Goal: Information Seeking & Learning: Learn about a topic

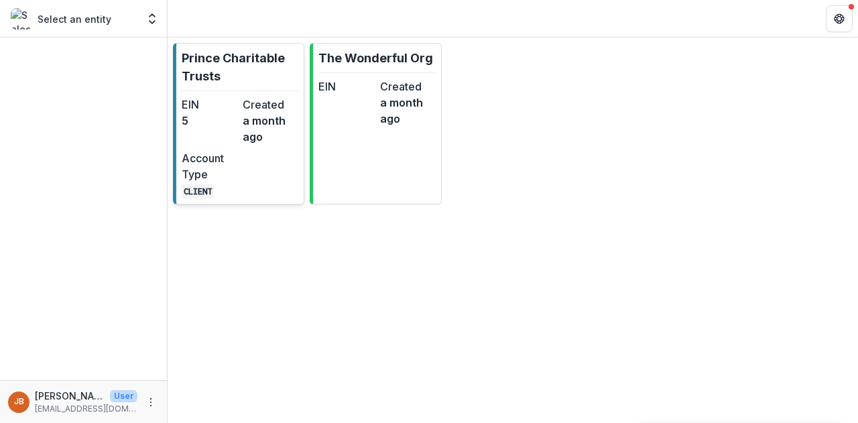
click at [221, 67] on p "Prince Charitable Trusts" at bounding box center [240, 67] width 117 height 36
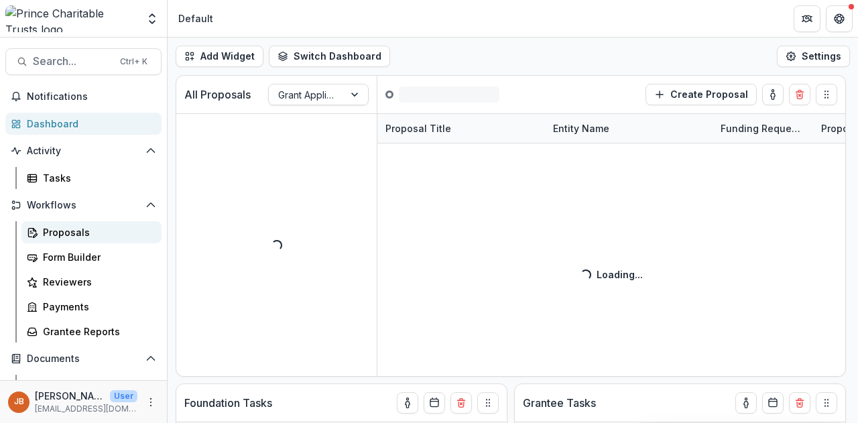
click at [66, 233] on div "Proposals" at bounding box center [97, 232] width 108 height 14
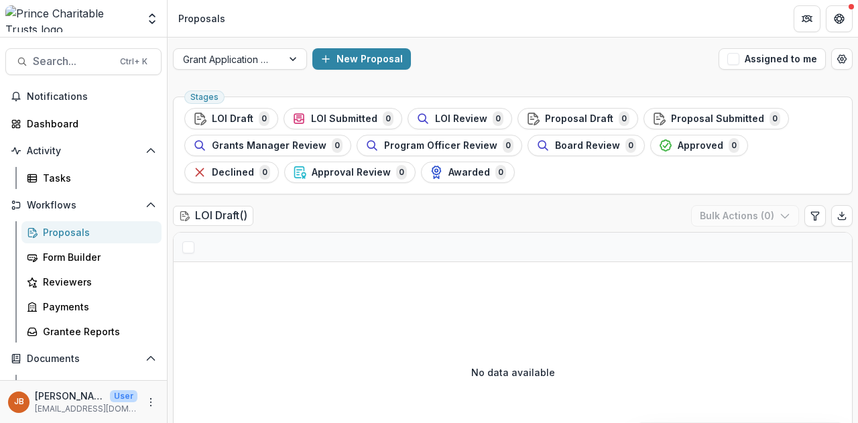
click at [547, 298] on div "No data available" at bounding box center [513, 371] width 678 height 201
click at [72, 233] on div "Proposals" at bounding box center [97, 232] width 108 height 14
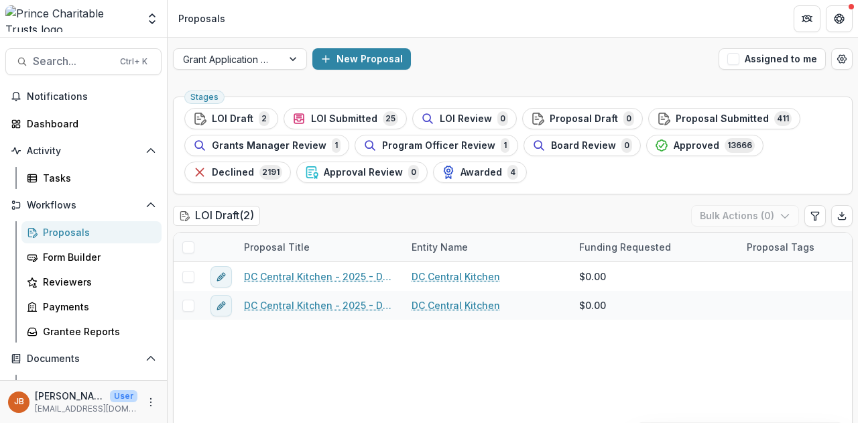
click at [250, 282] on div "LOI Draft ( 2 ) Bulk Actions ( 0 ) Proposal Title Entity Name Funding Requested…" at bounding box center [513, 339] width 680 height 268
click at [336, 116] on span "LOI Submitted" at bounding box center [344, 118] width 66 height 11
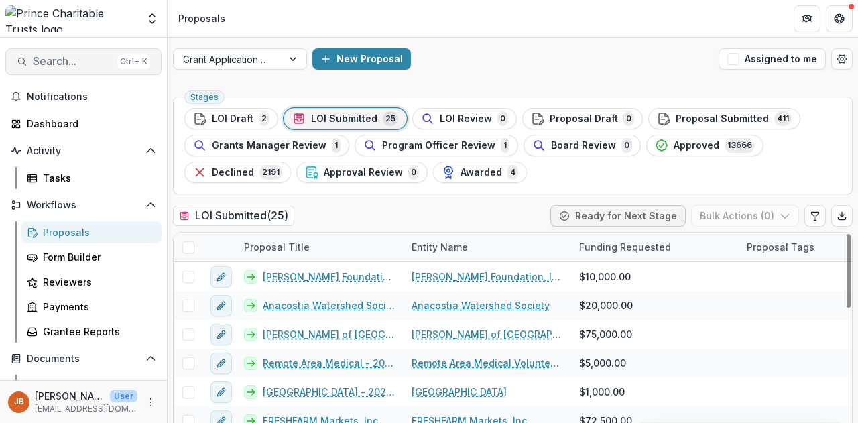
click at [44, 62] on span "Search..." at bounding box center [72, 61] width 79 height 13
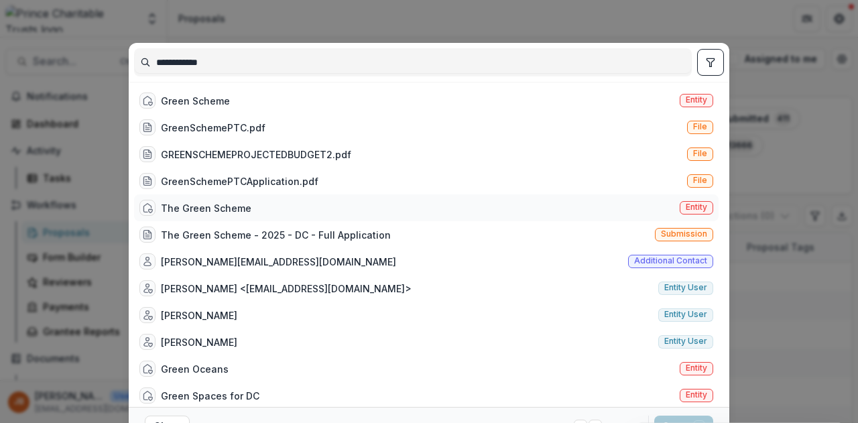
type input "**********"
click at [178, 210] on div "The Green Scheme" at bounding box center [206, 208] width 90 height 14
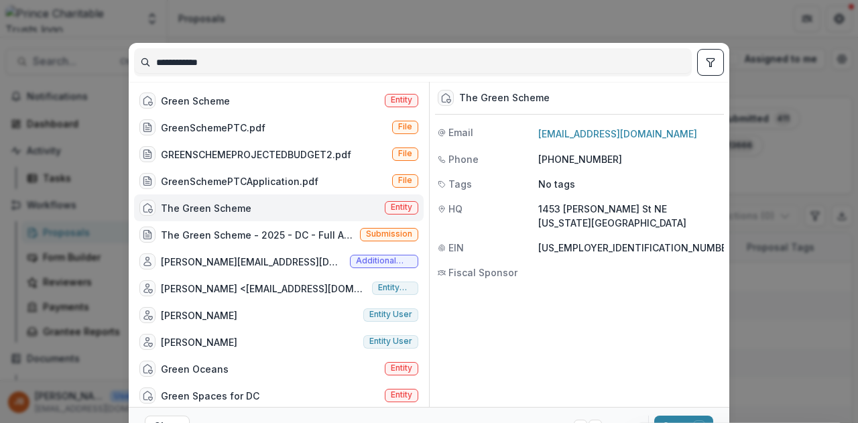
scroll to position [64, 0]
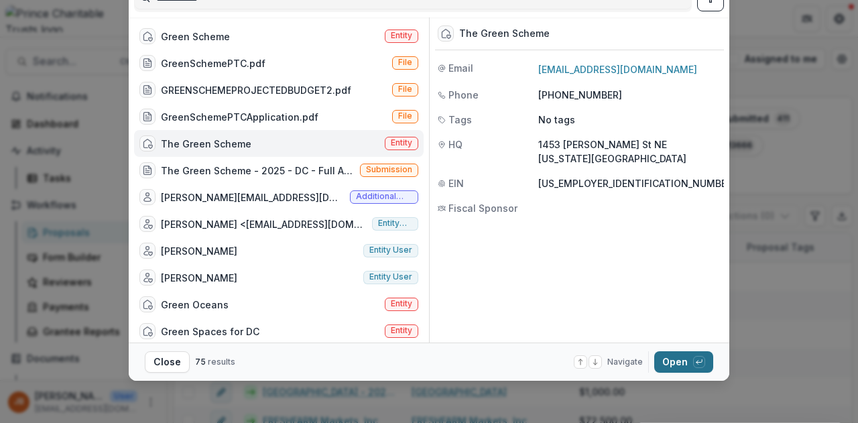
click at [672, 355] on button "Open with enter key" at bounding box center [683, 361] width 59 height 21
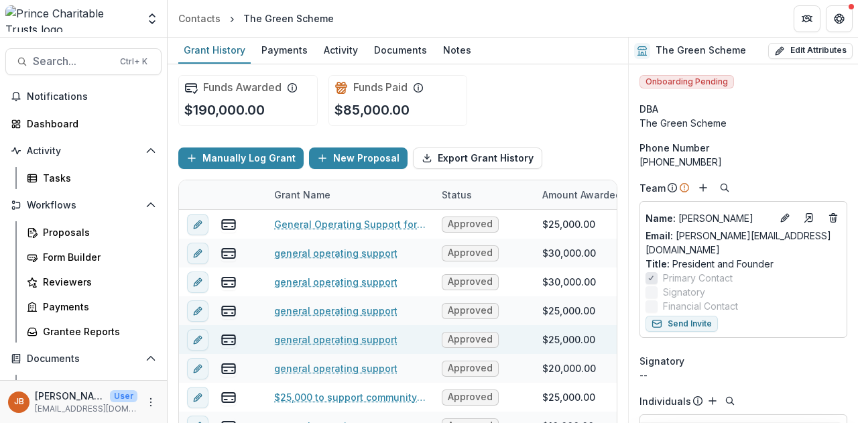
scroll to position [1, 0]
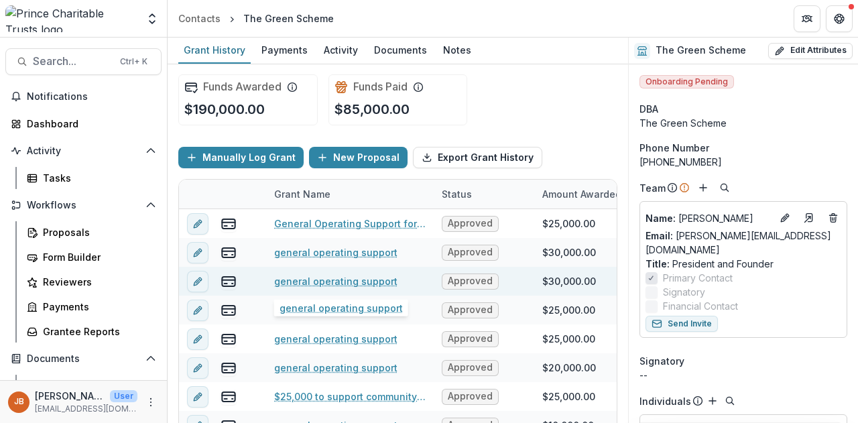
click at [321, 276] on link "general operating support" at bounding box center [335, 281] width 123 height 14
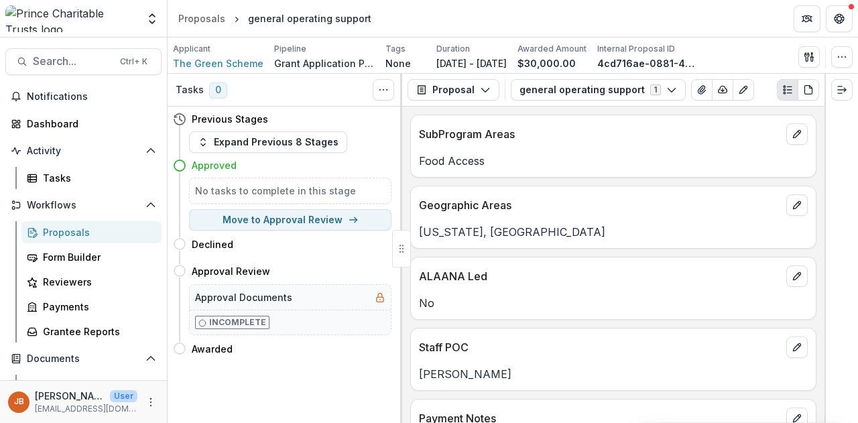
scroll to position [255, 0]
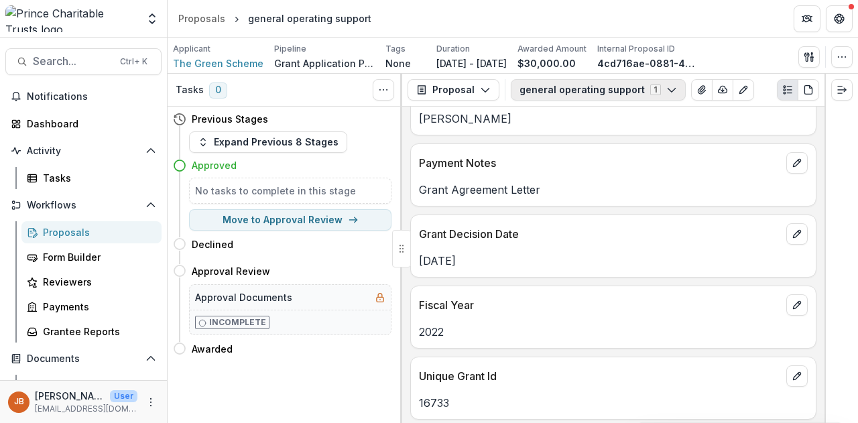
click at [666, 88] on icon "button" at bounding box center [671, 89] width 11 height 11
click at [706, 174] on div "Grant Agreement Letter" at bounding box center [613, 186] width 405 height 24
click at [207, 66] on span "The Green Scheme" at bounding box center [218, 63] width 90 height 14
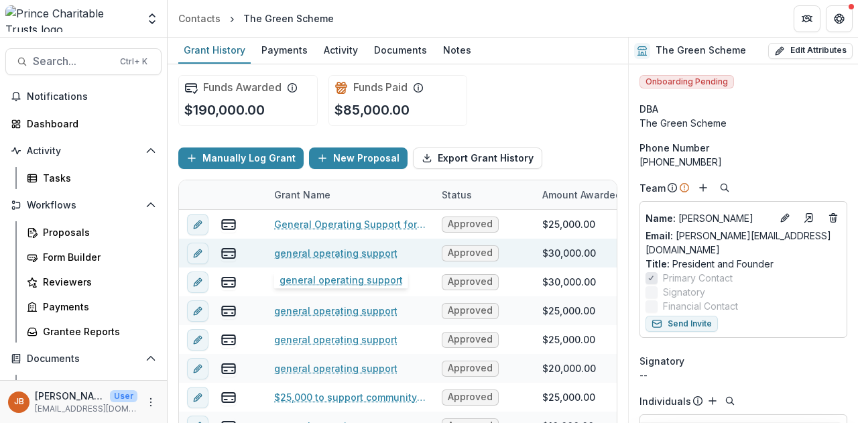
click at [329, 251] on link "general operating support" at bounding box center [335, 253] width 123 height 14
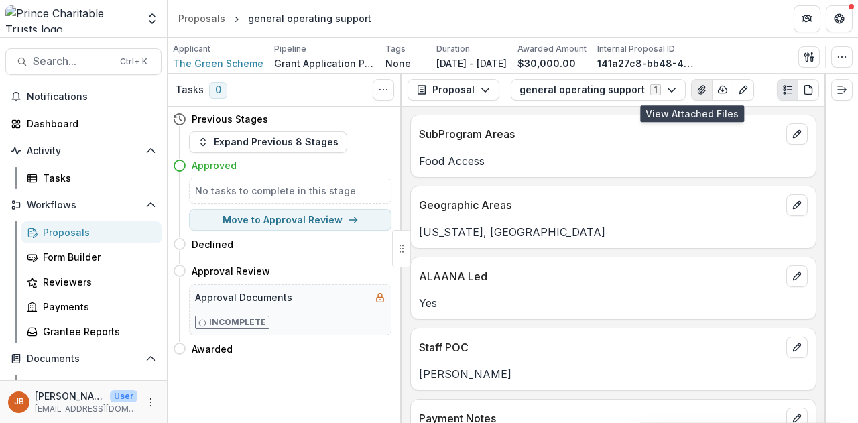
click at [698, 90] on icon "View Attached Files" at bounding box center [701, 90] width 7 height 8
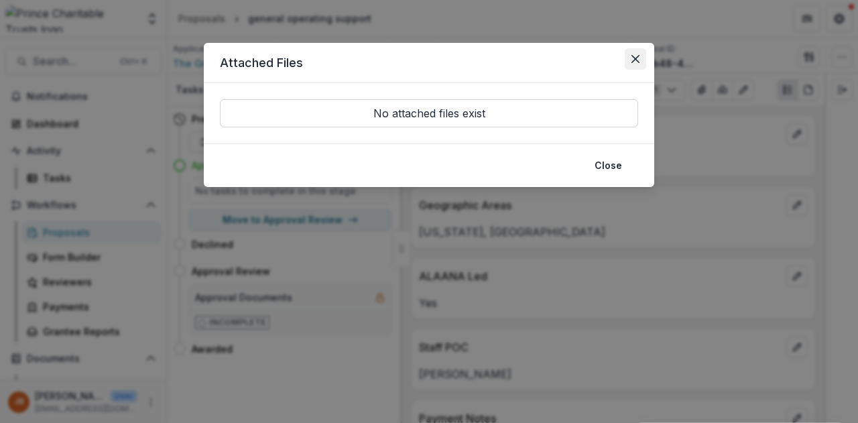
click at [631, 58] on icon "Close" at bounding box center [635, 59] width 8 height 8
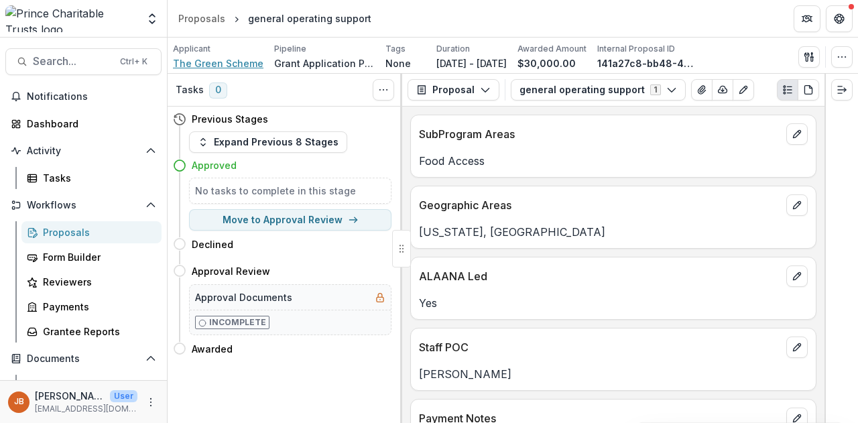
click at [206, 60] on span "The Green Scheme" at bounding box center [218, 63] width 90 height 14
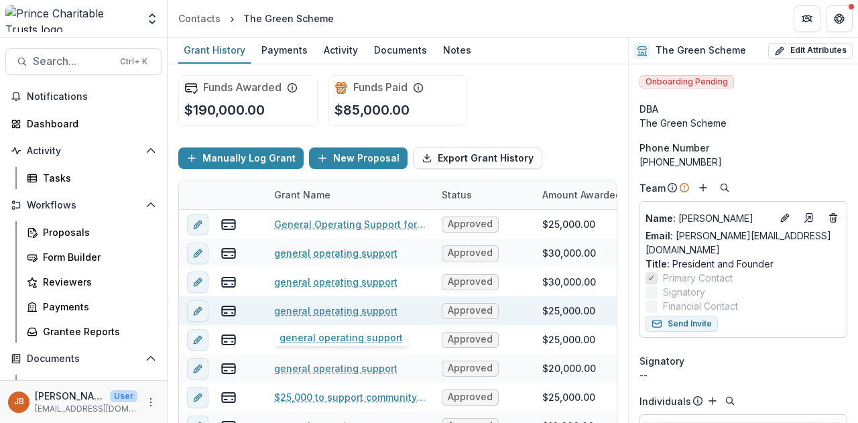
click at [296, 312] on link "general operating support" at bounding box center [335, 311] width 123 height 14
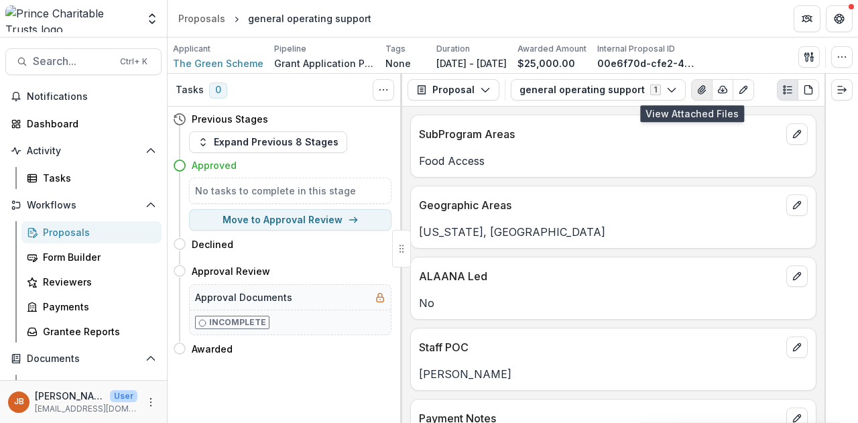
click at [691, 86] on button "View Attached Files" at bounding box center [701, 89] width 21 height 21
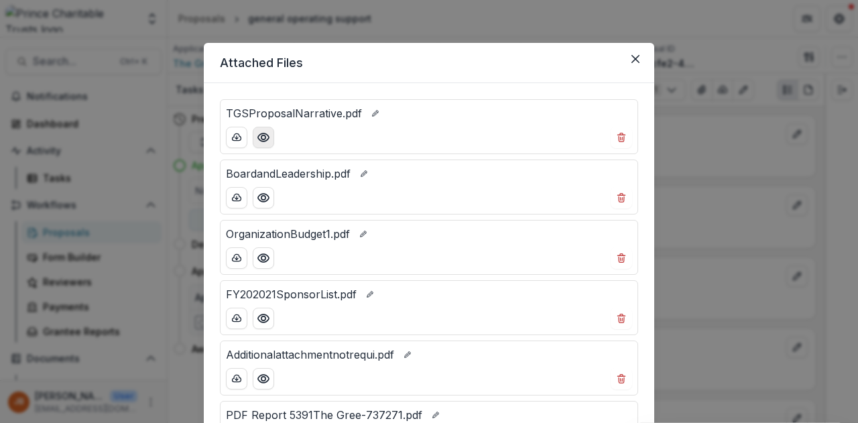
click at [261, 142] on icon "Preview TGSProposalNarrative.pdf" at bounding box center [263, 137] width 13 height 13
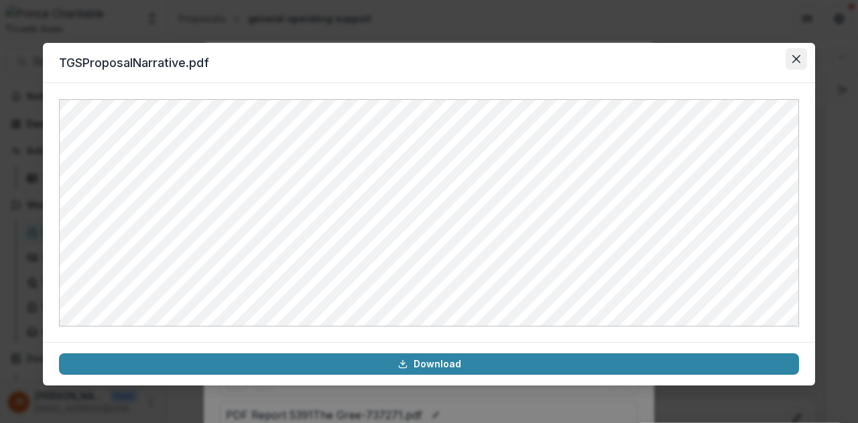
click at [794, 61] on icon "Close" at bounding box center [796, 59] width 8 height 8
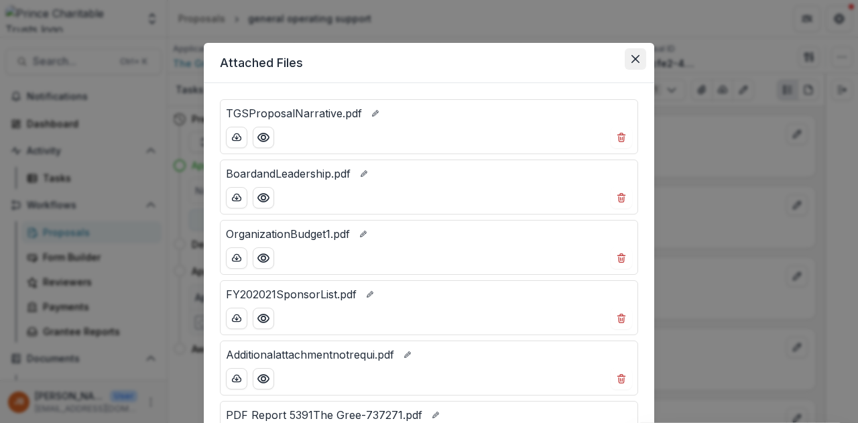
click at [633, 64] on button "Close" at bounding box center [635, 58] width 21 height 21
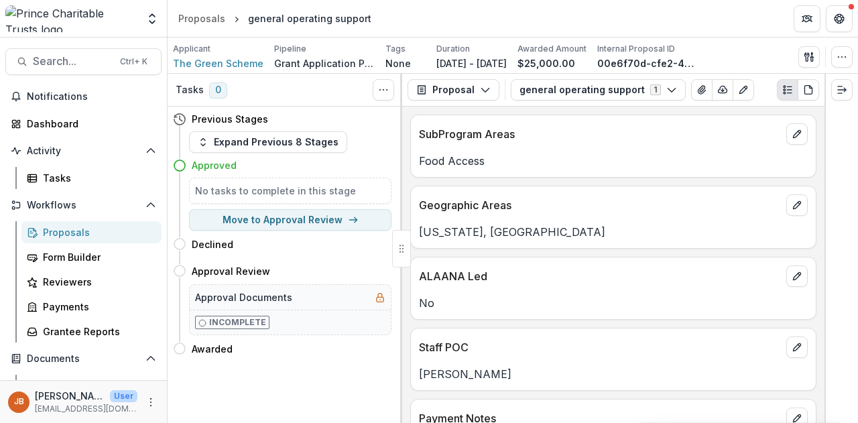
drag, startPoint x: 531, startPoint y: 356, endPoint x: 304, endPoint y: 384, distance: 229.0
click at [304, 384] on div "Tasks 0 Show Cancelled Tasks Previous Stages Expand Previous 8 Stages Approved …" at bounding box center [285, 248] width 235 height 349
click at [483, 91] on polyline "button" at bounding box center [484, 90] width 7 height 4
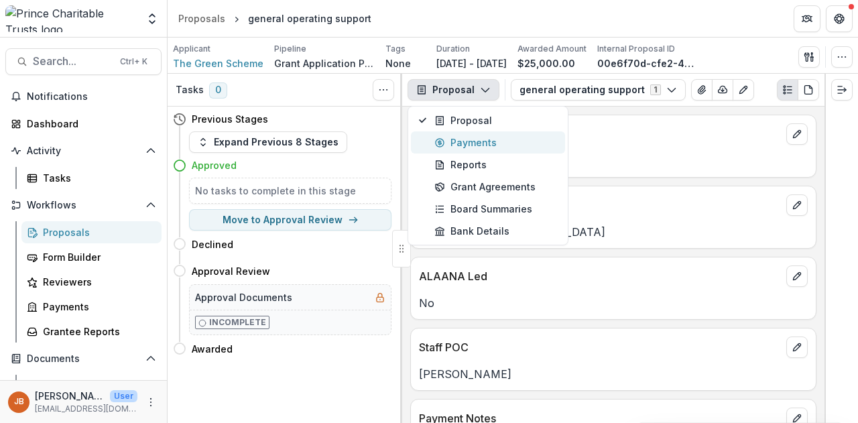
click at [466, 139] on div "Payments" at bounding box center [495, 142] width 123 height 14
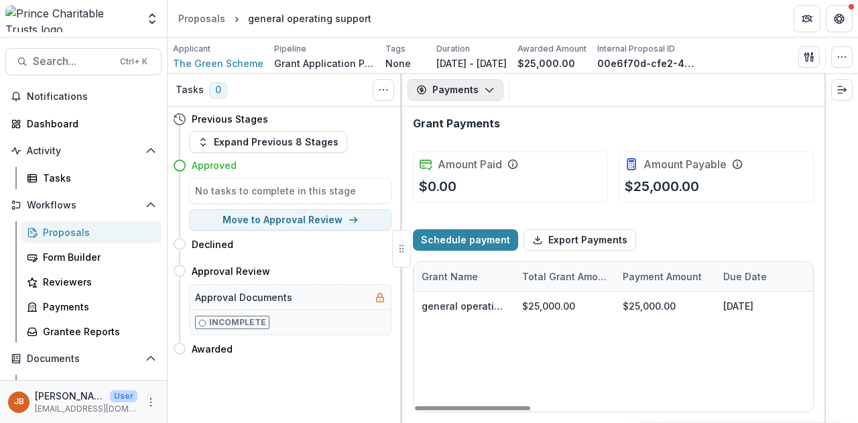
click at [479, 95] on button "Payments" at bounding box center [456, 89] width 96 height 21
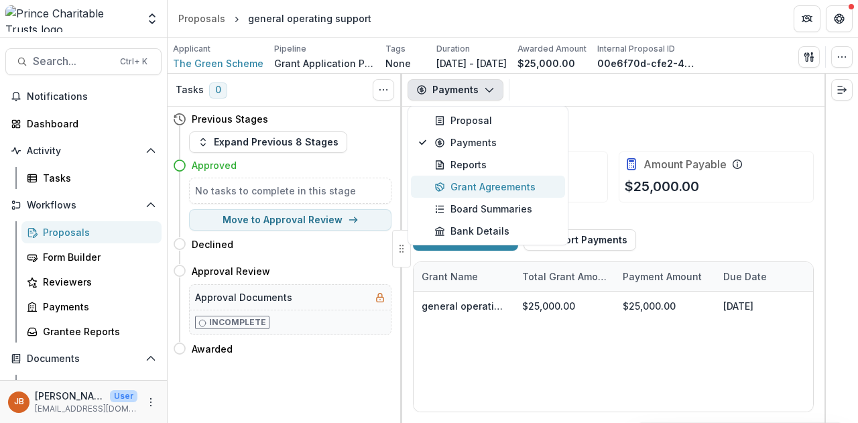
click at [454, 192] on div "Grant Agreements" at bounding box center [495, 187] width 123 height 14
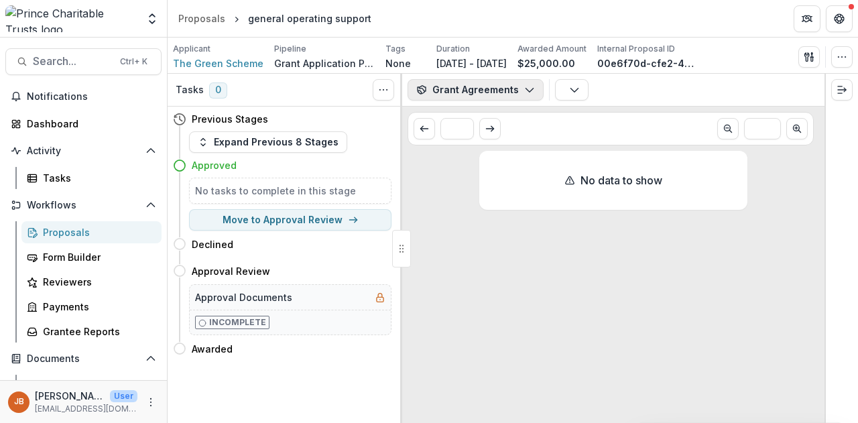
click at [534, 96] on button "Grant Agreements" at bounding box center [476, 89] width 136 height 21
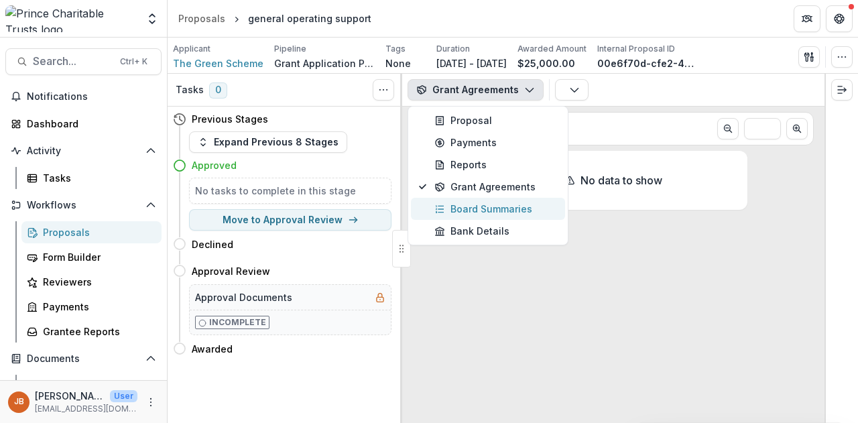
click at [465, 198] on button "Board Summaries" at bounding box center [488, 209] width 154 height 22
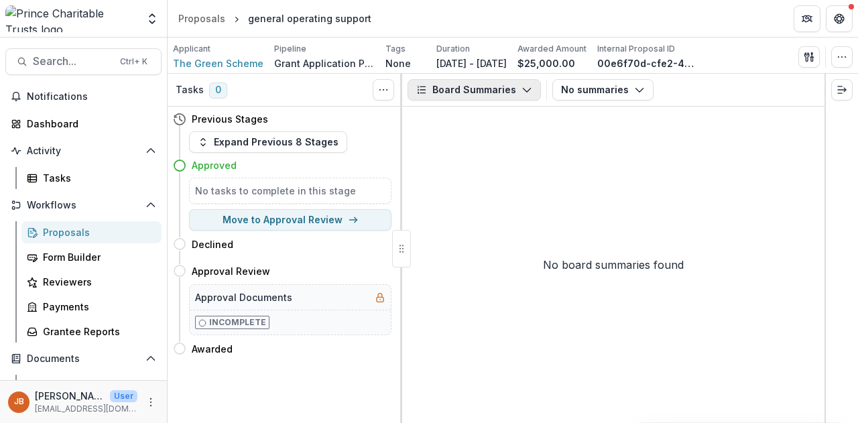
click at [524, 96] on button "Board Summaries" at bounding box center [474, 89] width 133 height 21
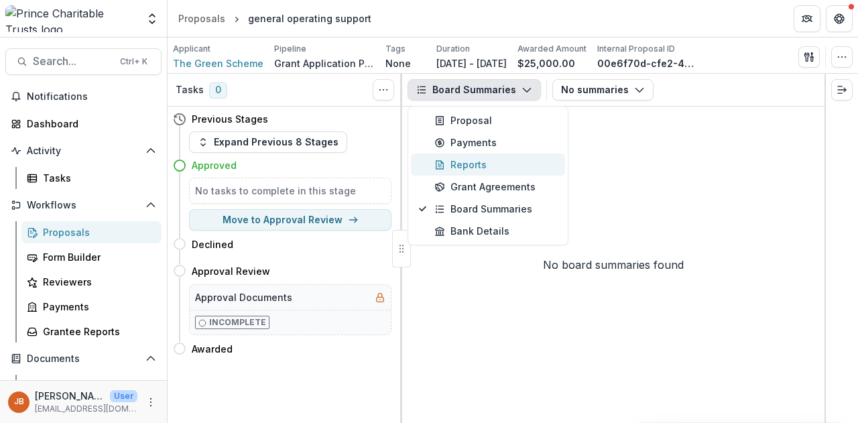
click at [462, 165] on div "Reports" at bounding box center [495, 165] width 123 height 14
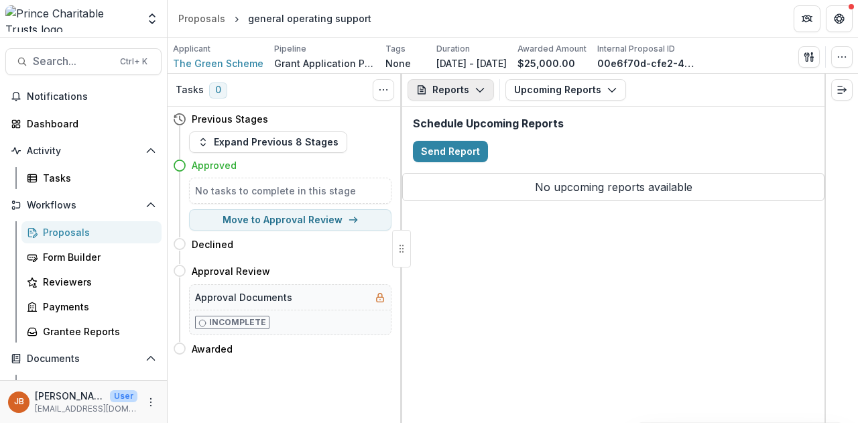
click at [482, 89] on icon "button" at bounding box center [480, 89] width 11 height 11
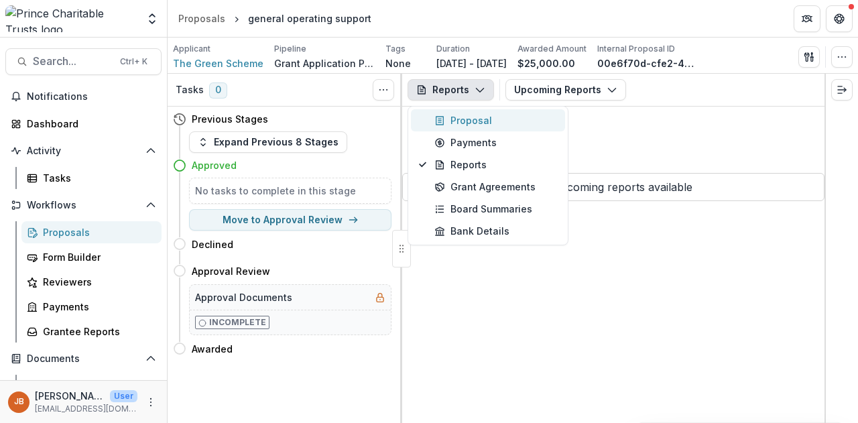
click at [457, 121] on div "Proposal" at bounding box center [495, 120] width 123 height 14
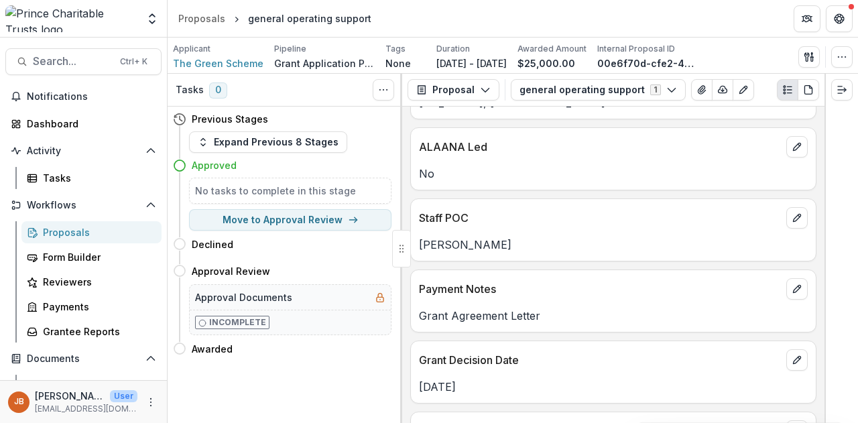
scroll to position [130, 0]
click at [485, 96] on button "Proposal" at bounding box center [454, 89] width 92 height 21
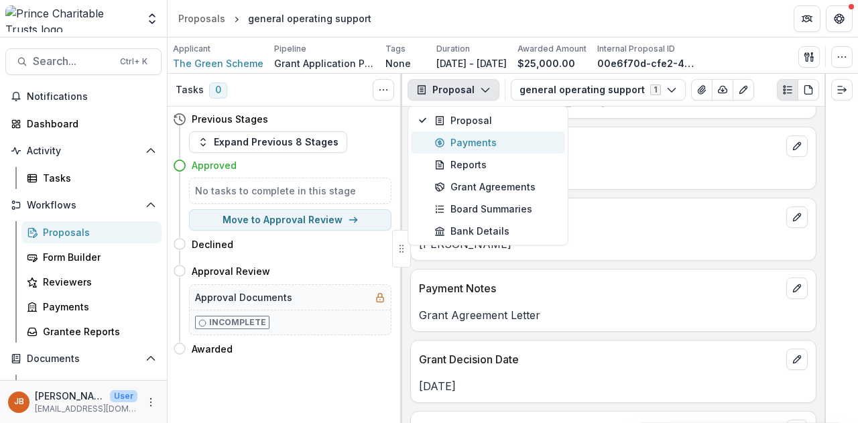
click at [471, 134] on button "Payments" at bounding box center [488, 142] width 154 height 22
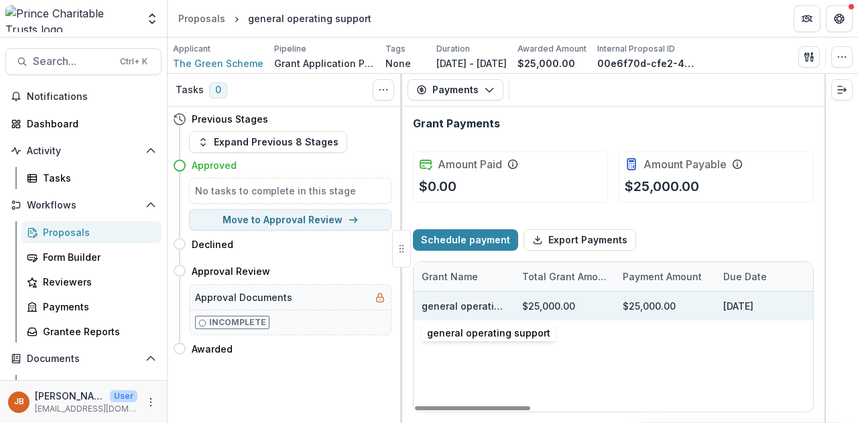
click at [464, 308] on link "general operating support" at bounding box center [483, 305] width 123 height 11
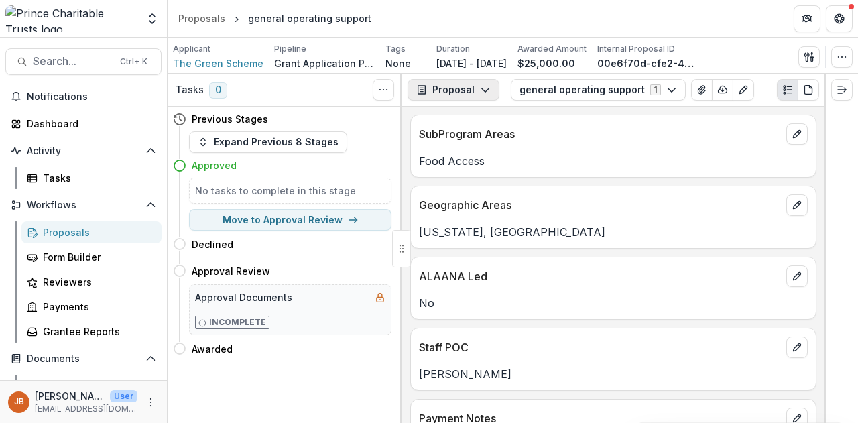
click at [482, 89] on icon "button" at bounding box center [485, 89] width 11 height 11
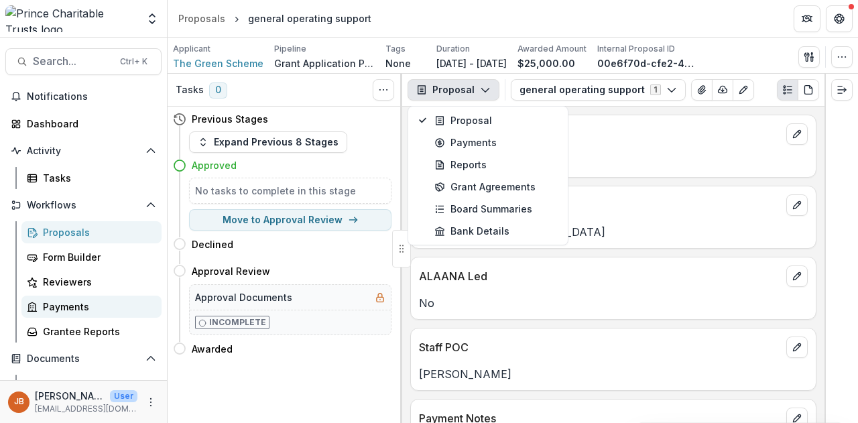
click at [61, 304] on div "Payments" at bounding box center [97, 307] width 108 height 14
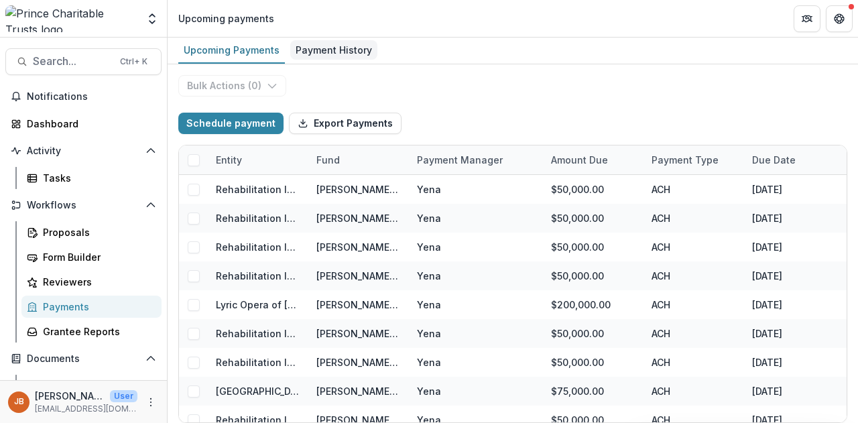
click at [339, 55] on div "Payment History" at bounding box center [333, 49] width 87 height 19
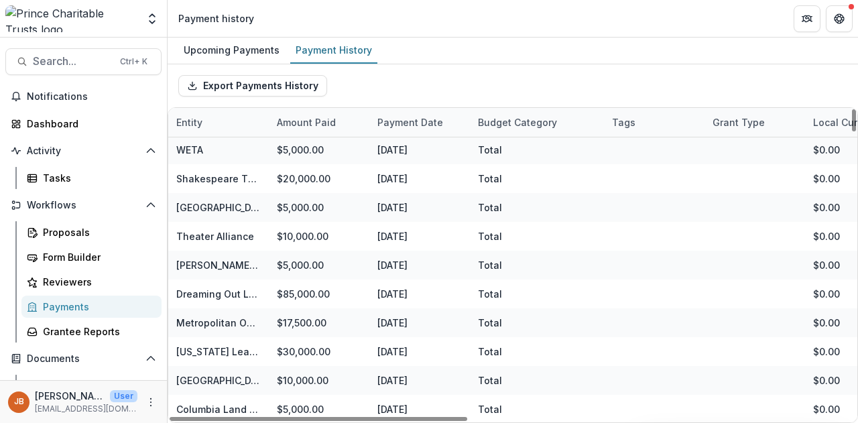
scroll to position [320, 0]
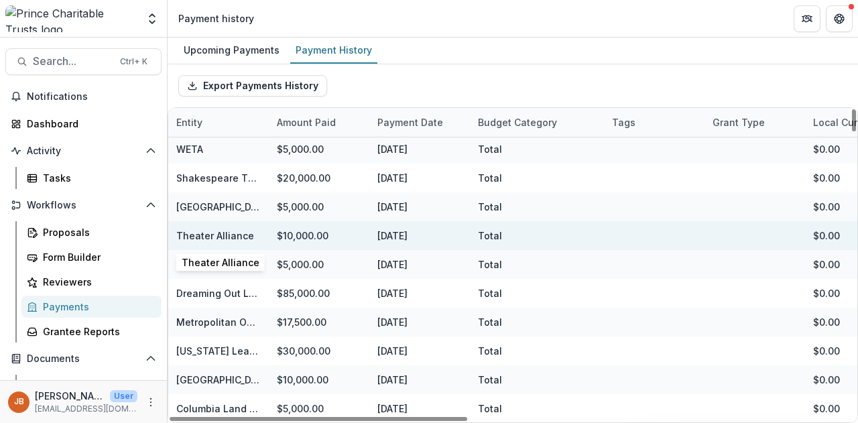
click at [209, 234] on link "Theater Alliance" at bounding box center [215, 235] width 78 height 11
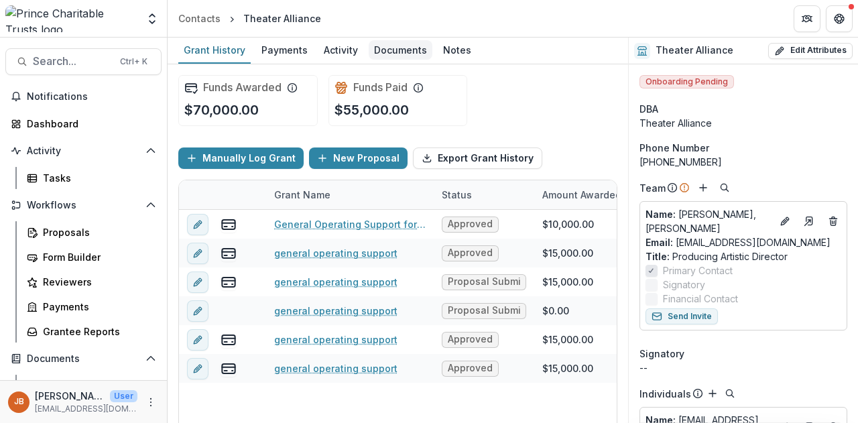
click at [384, 52] on div "Documents" at bounding box center [401, 49] width 64 height 19
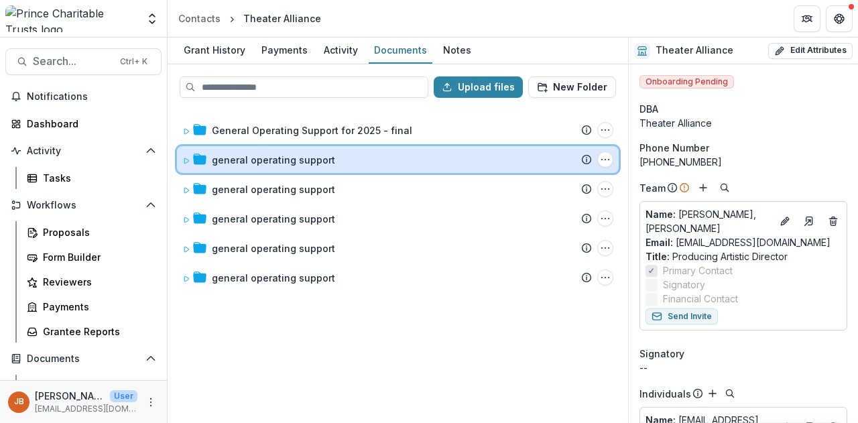
click at [185, 159] on icon at bounding box center [186, 161] width 8 height 8
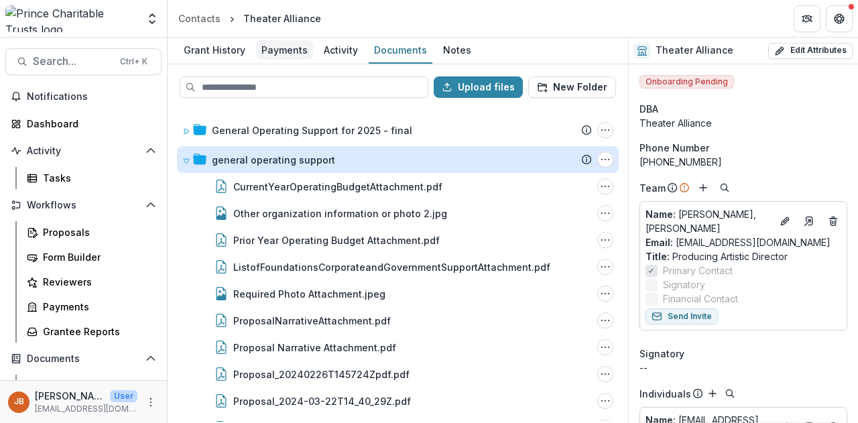
click at [290, 50] on div "Payments" at bounding box center [284, 49] width 57 height 19
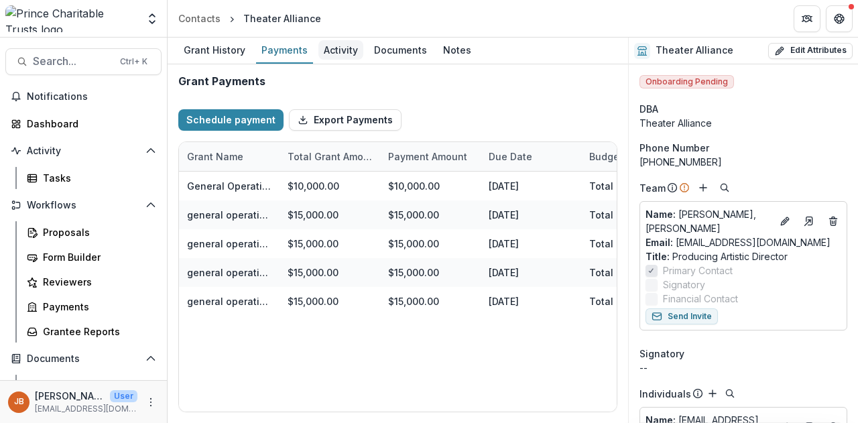
click at [325, 50] on div "Activity" at bounding box center [340, 49] width 45 height 19
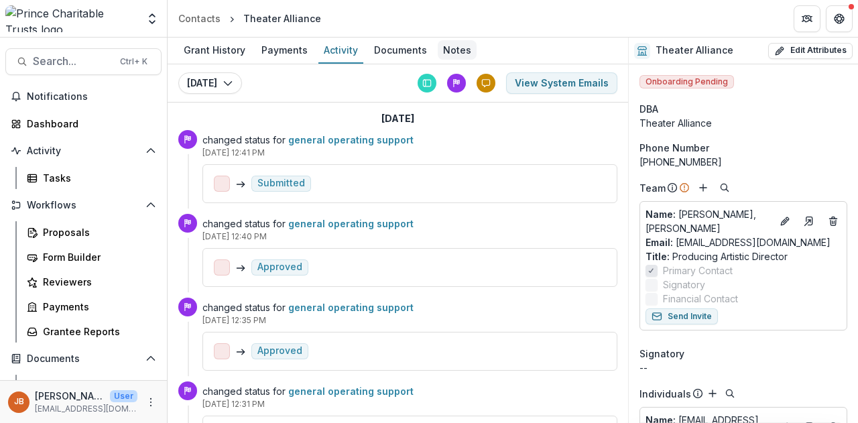
click at [440, 48] on div "Notes" at bounding box center [457, 49] width 39 height 19
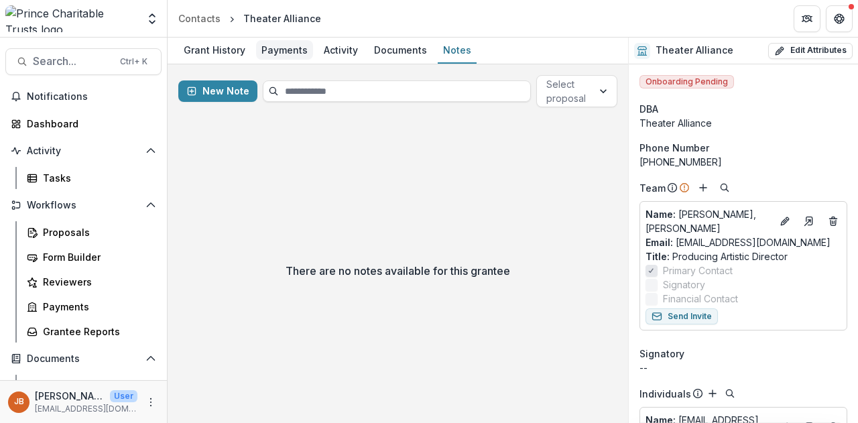
click at [277, 39] on link "Payments" at bounding box center [284, 51] width 57 height 26
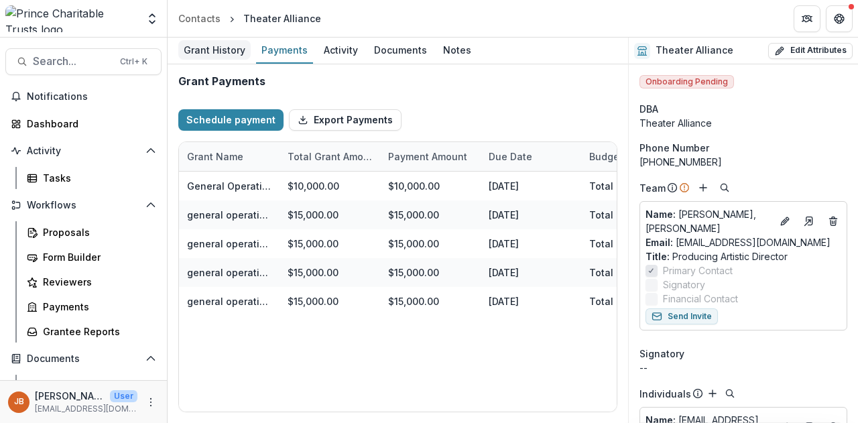
click at [210, 53] on div "Grant History" at bounding box center [214, 49] width 72 height 19
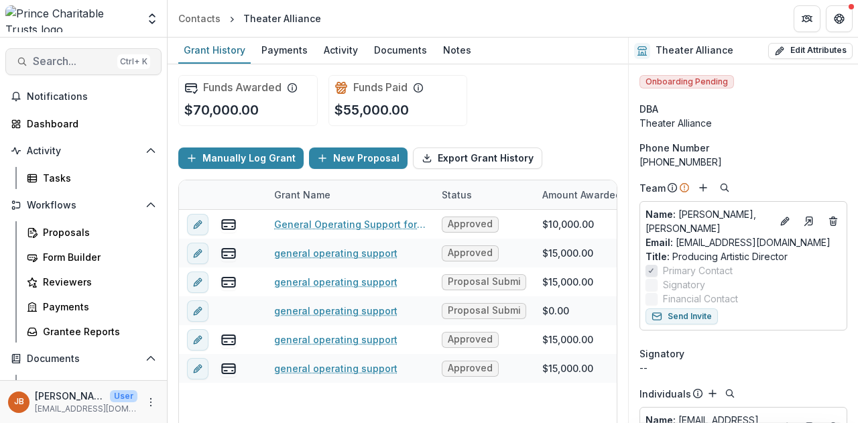
click at [58, 67] on span "Search..." at bounding box center [72, 61] width 79 height 13
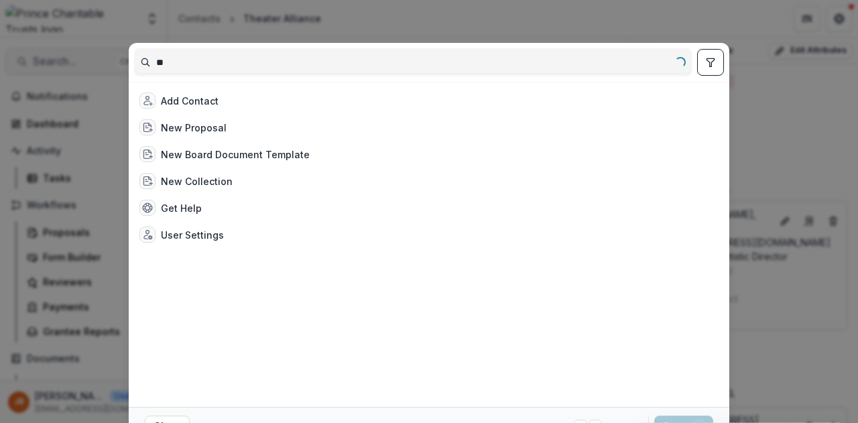
type input "*"
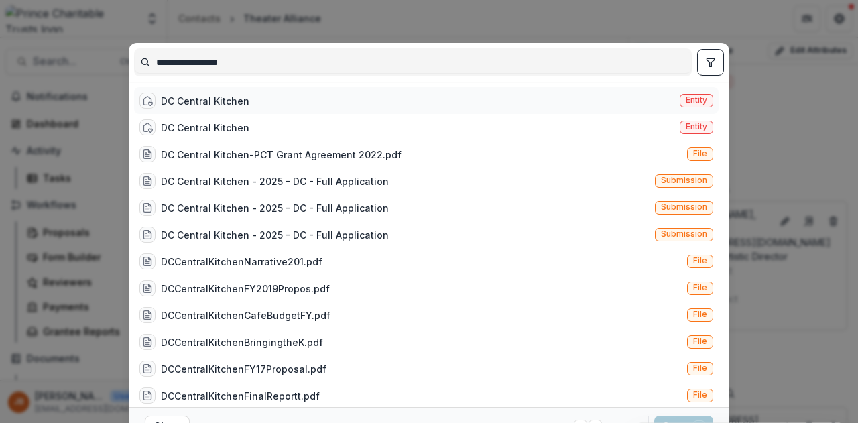
type input "**********"
click at [190, 99] on div "DC Central Kitchen" at bounding box center [205, 101] width 88 height 14
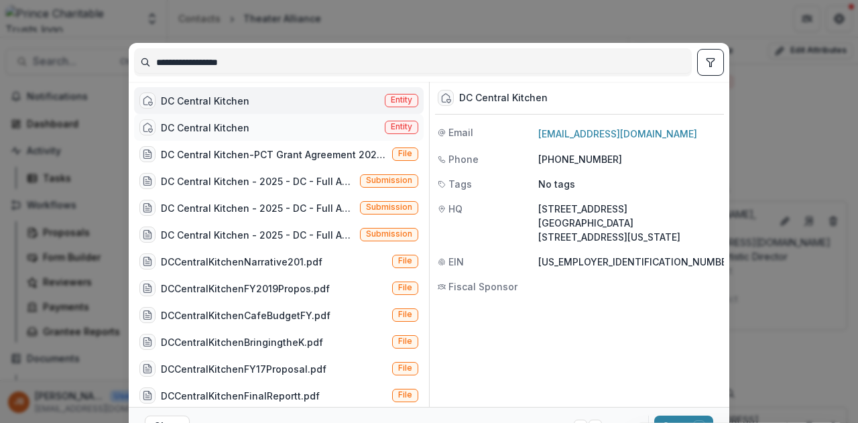
click at [215, 121] on div "DC Central Kitchen" at bounding box center [205, 128] width 88 height 14
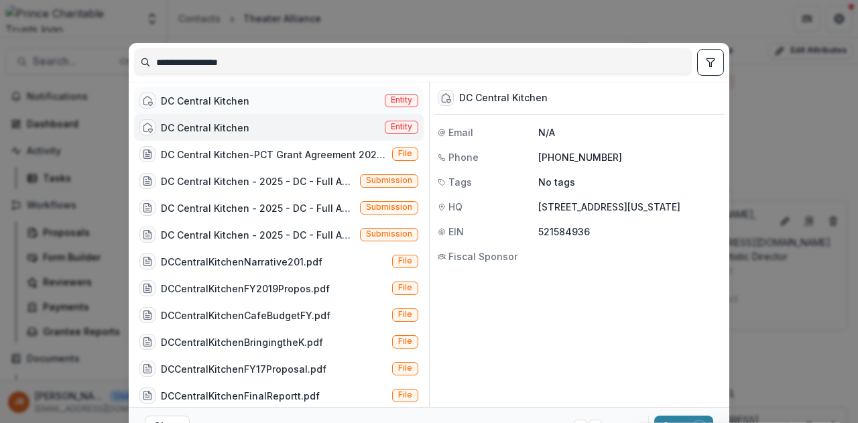
click at [215, 101] on div "DC Central Kitchen" at bounding box center [205, 101] width 88 height 14
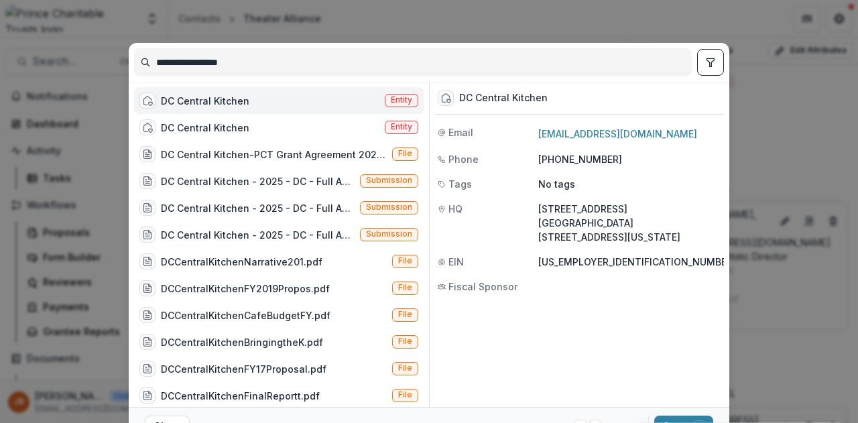
scroll to position [64, 0]
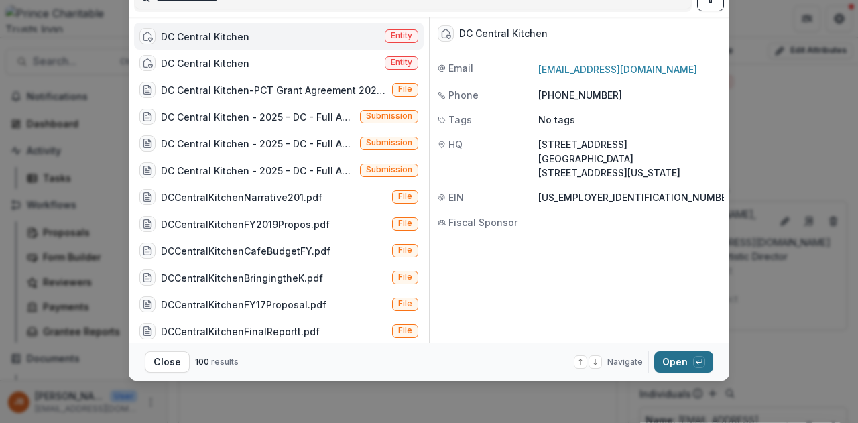
click at [672, 364] on button "Open with enter key" at bounding box center [683, 361] width 59 height 21
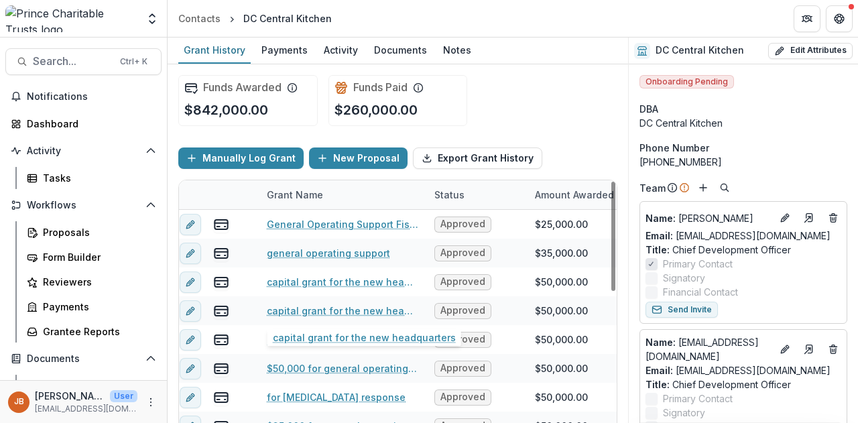
scroll to position [0, 7]
click at [76, 231] on div "Proposals" at bounding box center [97, 232] width 108 height 14
